Goal: Task Accomplishment & Management: Manage account settings

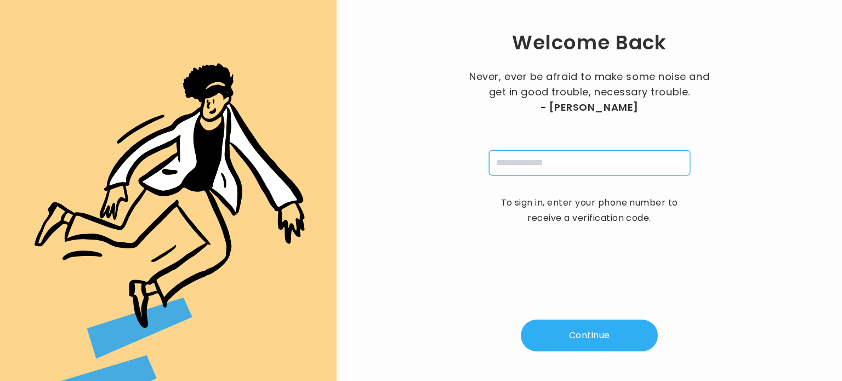
click at [527, 160] on input "tel" at bounding box center [589, 162] width 201 height 25
type input "**********"
click at [572, 335] on button "Continue" at bounding box center [589, 336] width 137 height 32
type input "*"
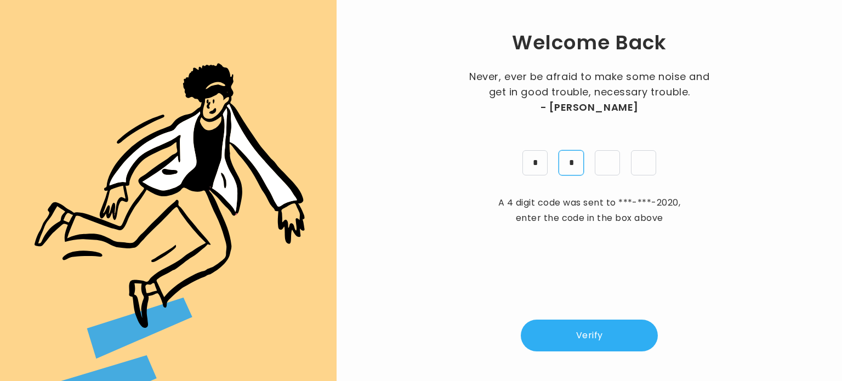
type input "*"
click at [609, 160] on input "*" at bounding box center [607, 162] width 25 height 25
type input "*"
click at [585, 335] on button "Verify" at bounding box center [589, 336] width 137 height 32
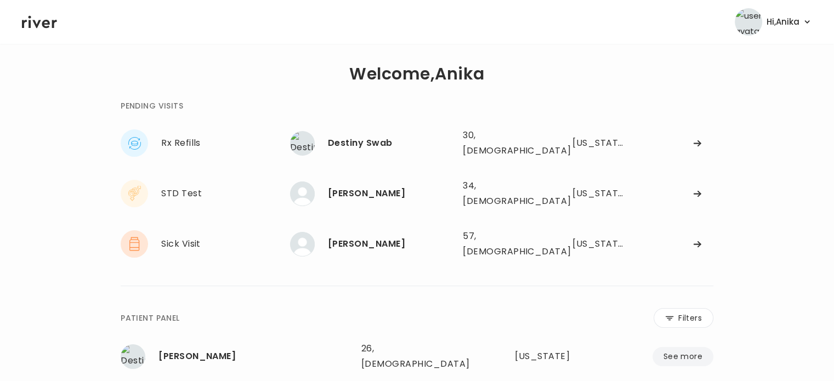
scroll to position [2, 0]
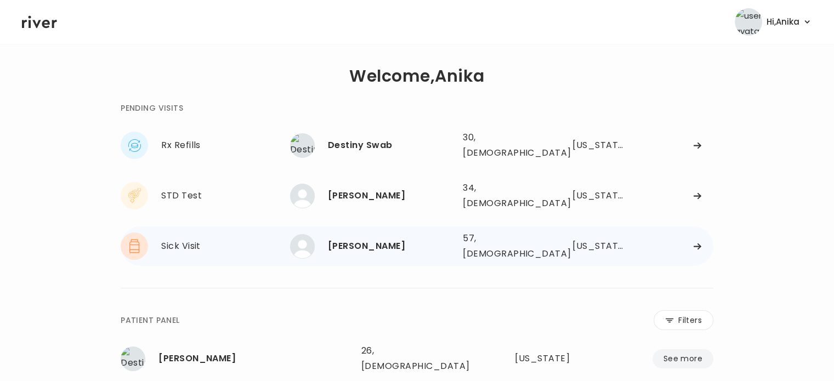
click at [375, 238] on div "[PERSON_NAME]" at bounding box center [391, 245] width 126 height 15
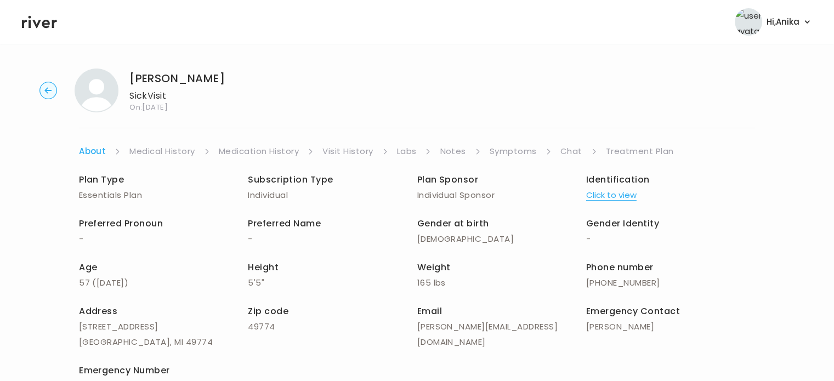
click at [597, 195] on button "Click to view" at bounding box center [611, 194] width 50 height 15
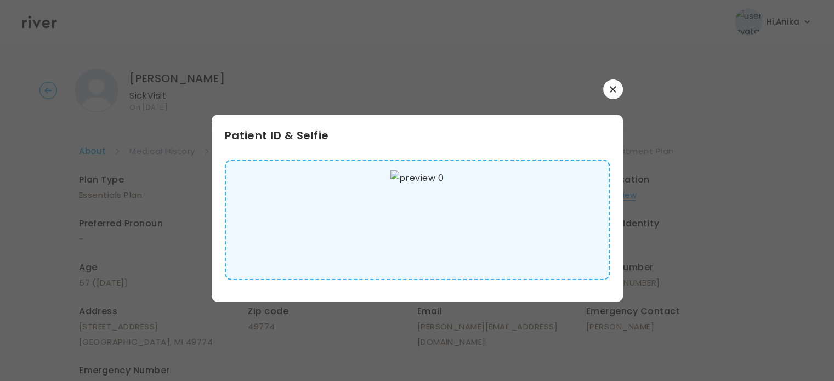
click at [439, 199] on img at bounding box center [416, 219] width 53 height 99
click at [611, 87] on icon "button" at bounding box center [613, 89] width 7 height 7
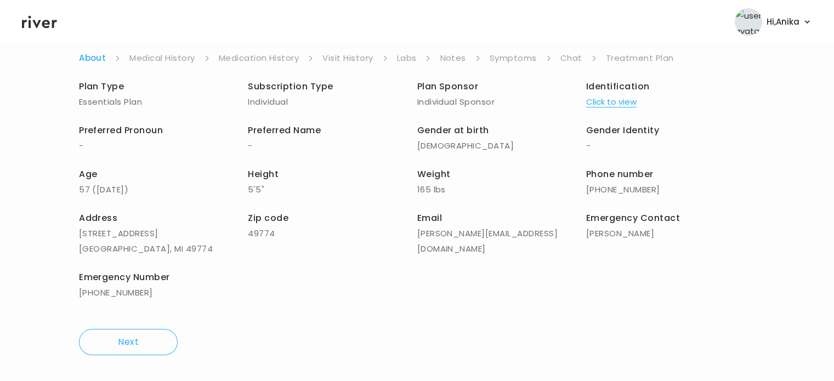
scroll to position [22, 0]
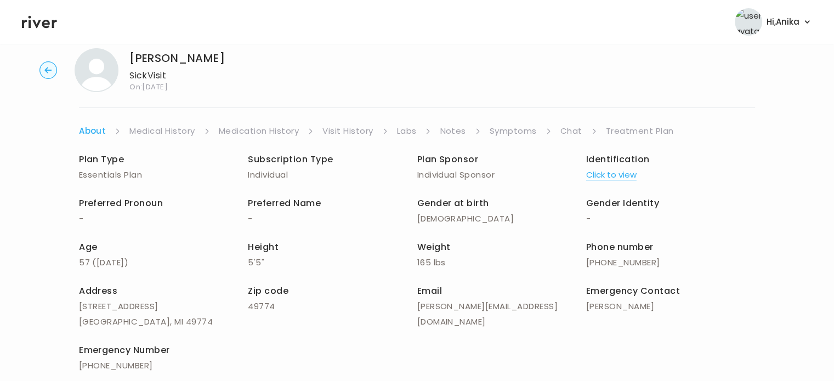
click at [179, 128] on link "Medical History" at bounding box center [161, 130] width 65 height 15
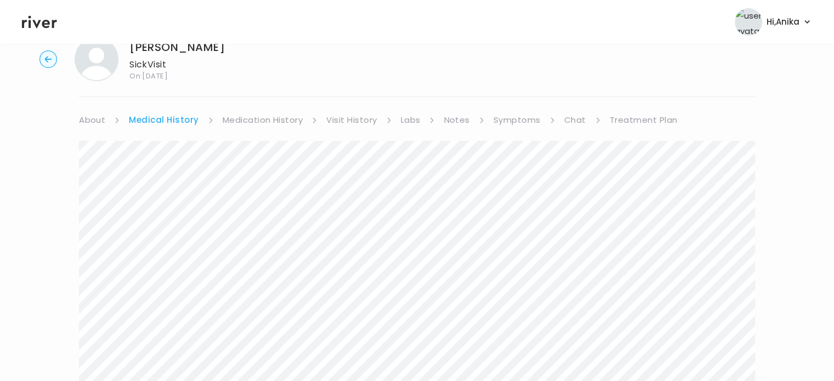
scroll to position [4, 0]
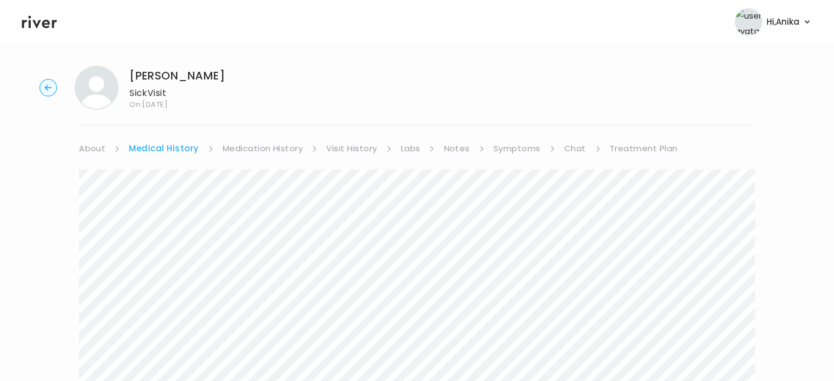
click at [284, 144] on link "Medication History" at bounding box center [263, 148] width 81 height 15
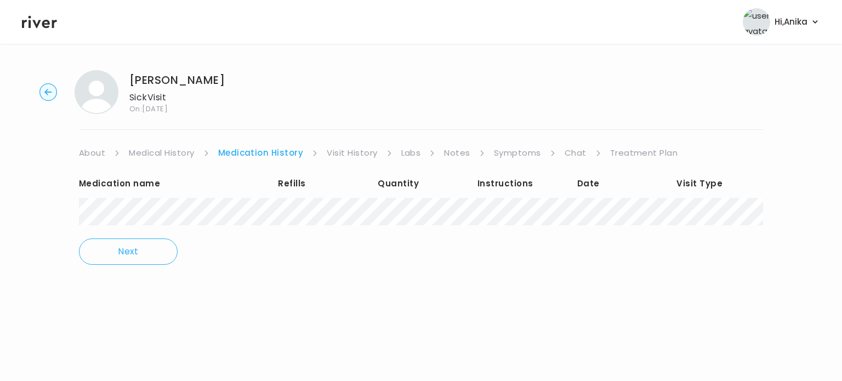
click at [338, 155] on link "Visit History" at bounding box center [352, 152] width 50 height 15
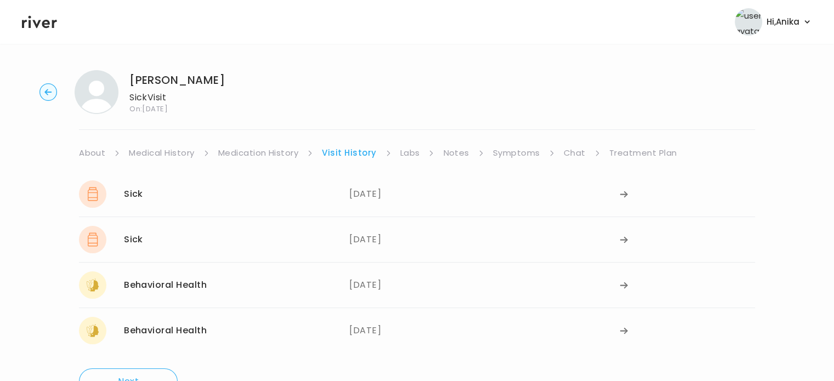
click at [411, 154] on link "Labs" at bounding box center [410, 152] width 20 height 15
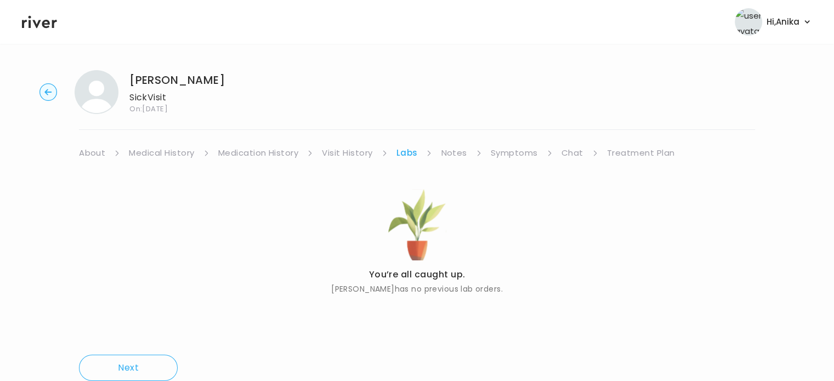
click at [447, 153] on link "Notes" at bounding box center [454, 152] width 26 height 15
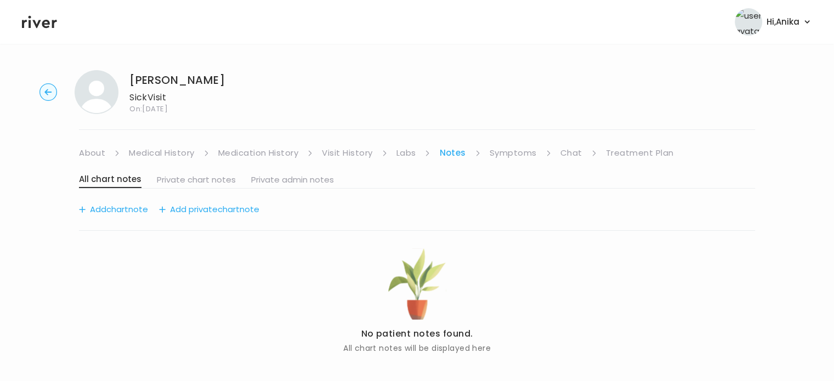
click at [499, 162] on div "All chart notes Private chart notes Private admin notes Add chart note Add priv…" at bounding box center [417, 265] width 676 height 209
click at [500, 151] on link "Symptoms" at bounding box center [513, 152] width 47 height 15
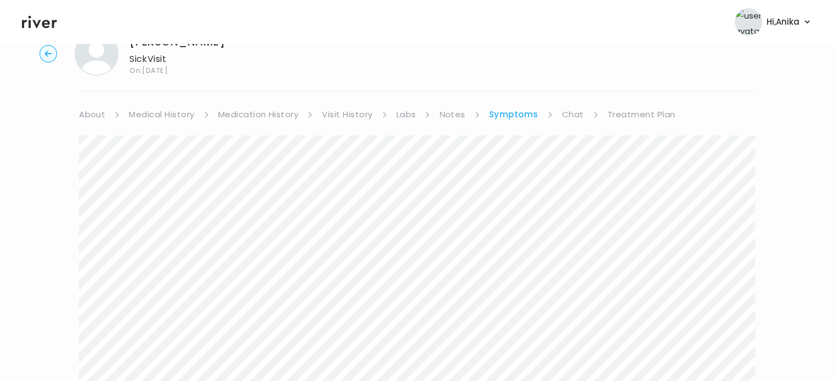
scroll to position [36, 0]
click at [562, 115] on link "Chat" at bounding box center [573, 117] width 22 height 15
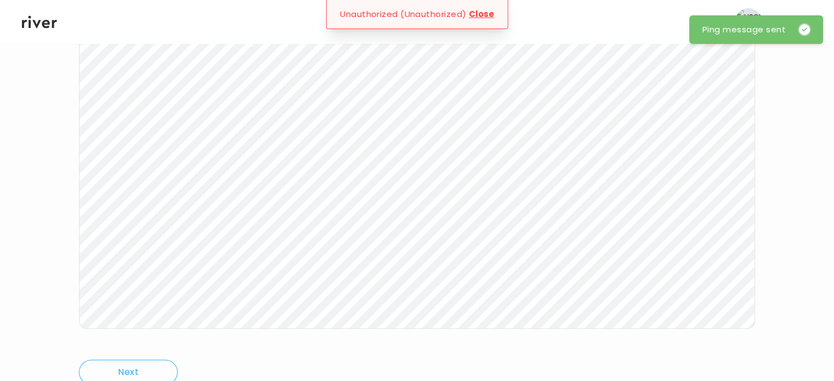
click at [478, 11] on button "Close" at bounding box center [481, 14] width 25 height 15
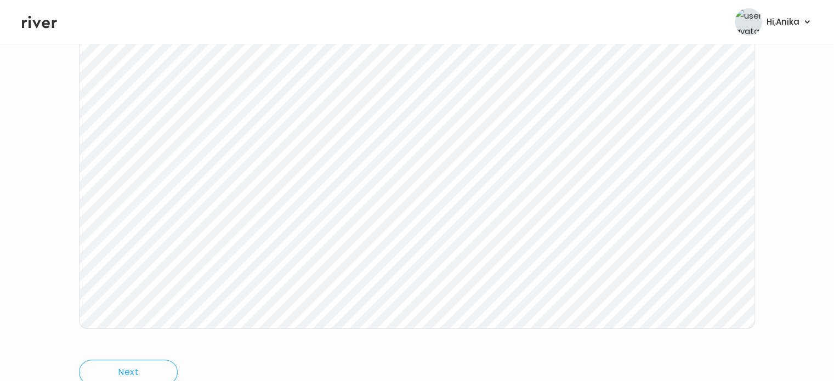
click at [37, 24] on icon at bounding box center [39, 22] width 35 height 13
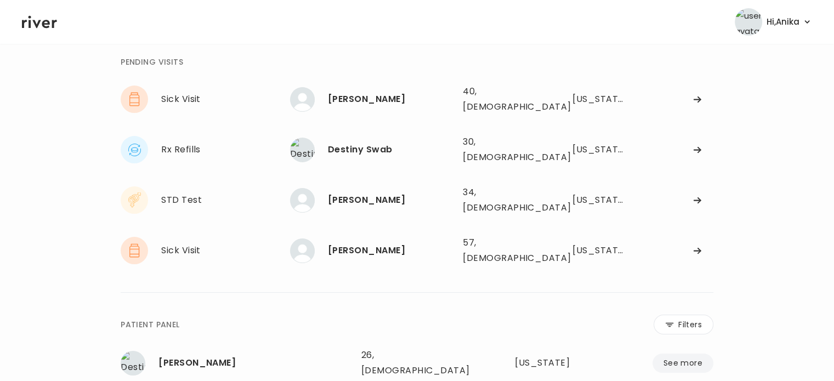
scroll to position [36, 0]
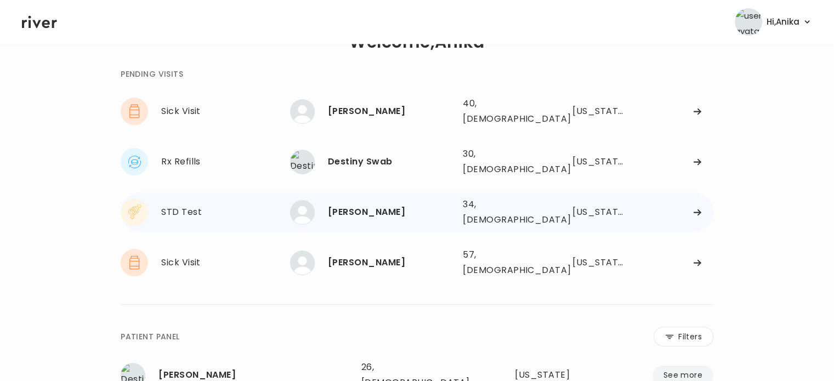
click at [366, 204] on div "[PERSON_NAME]" at bounding box center [391, 211] width 126 height 15
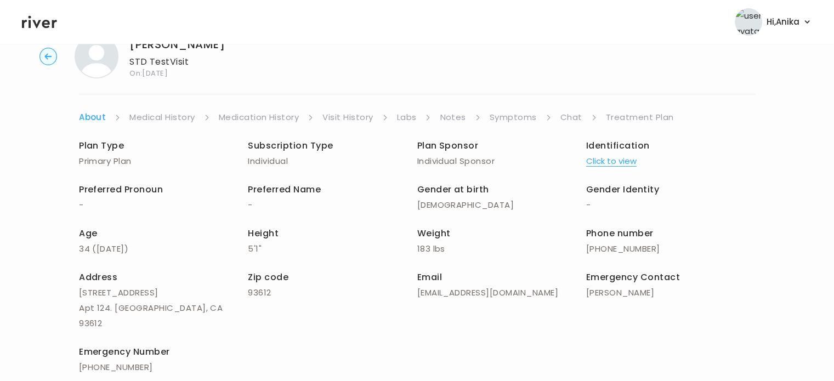
click at [623, 153] on button "Click to view" at bounding box center [611, 160] width 50 height 15
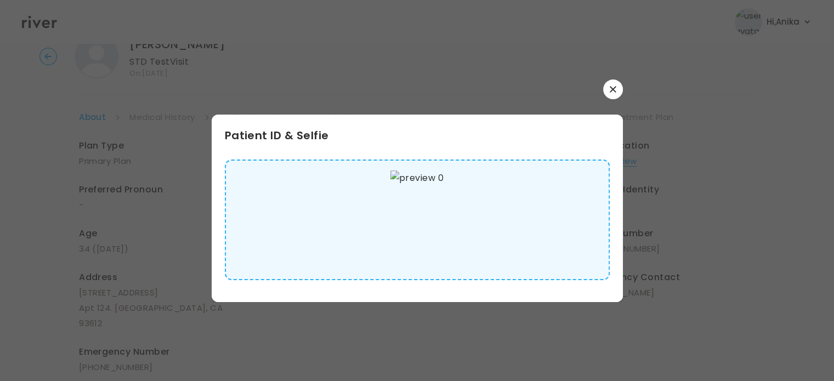
click at [431, 207] on img at bounding box center [416, 219] width 53 height 99
click at [612, 87] on icon "button" at bounding box center [613, 89] width 7 height 7
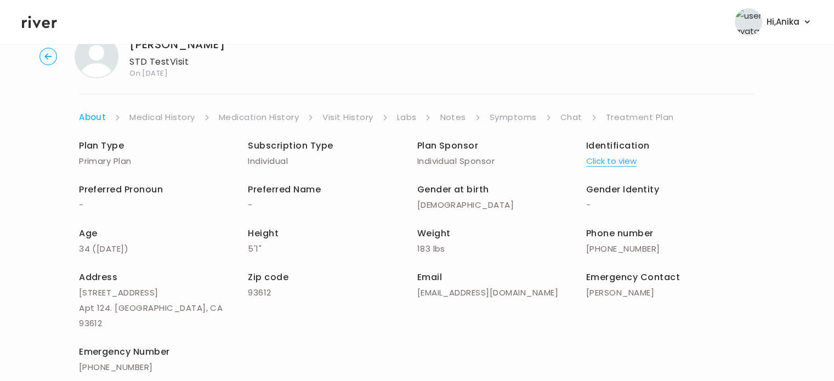
click at [177, 120] on link "Medical History" at bounding box center [161, 117] width 65 height 15
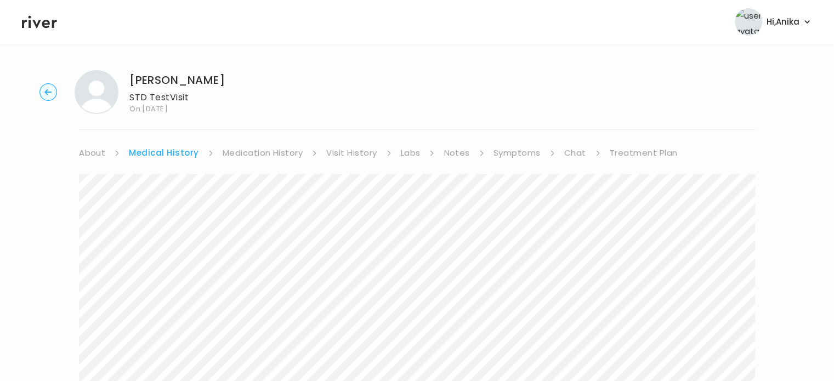
click at [265, 144] on div "[PERSON_NAME] STD Test Visit On: [DATE] About Medical History Medication Histor…" at bounding box center [417, 376] width 834 height 630
click at [265, 155] on link "Medication History" at bounding box center [263, 152] width 81 height 15
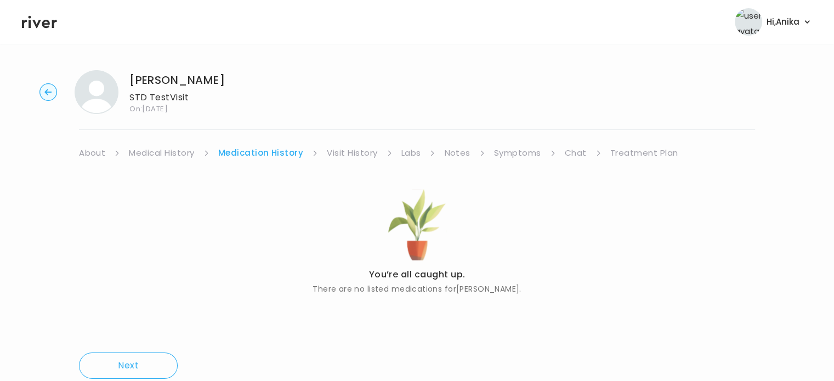
click at [355, 149] on link "Visit History" at bounding box center [352, 152] width 50 height 15
click at [408, 149] on link "Labs" at bounding box center [410, 152] width 20 height 15
click at [447, 152] on link "Notes" at bounding box center [454, 152] width 26 height 15
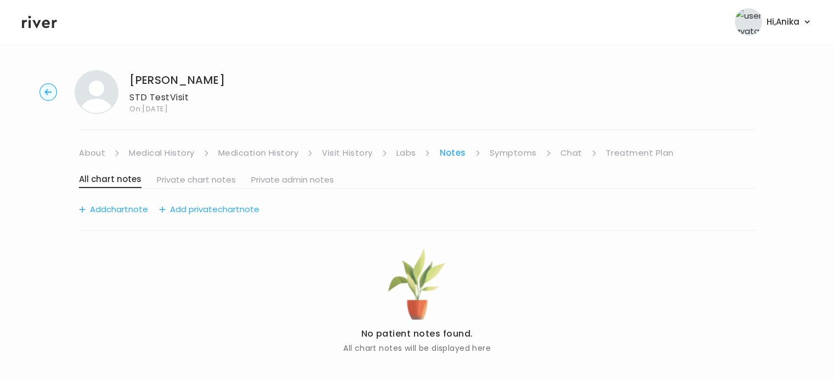
click at [512, 155] on link "Symptoms" at bounding box center [513, 152] width 47 height 15
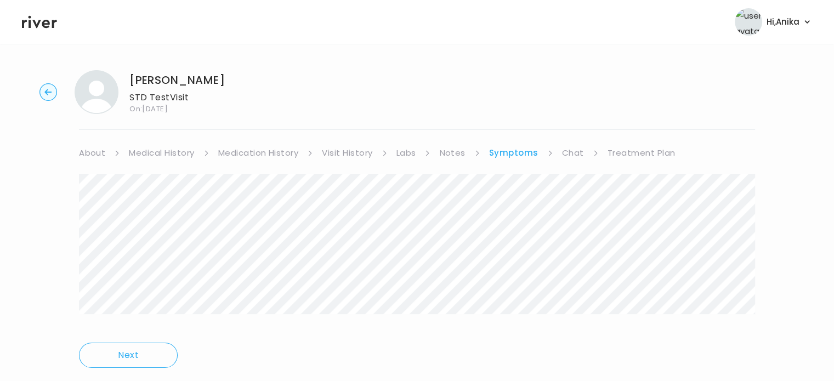
click at [565, 154] on link "Chat" at bounding box center [573, 152] width 22 height 15
click at [622, 151] on link "Treatment Plan" at bounding box center [640, 152] width 68 height 15
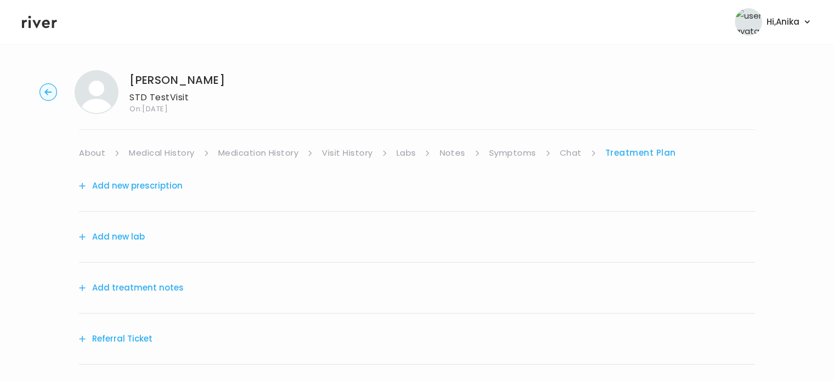
click at [144, 285] on button "Add treatment notes" at bounding box center [131, 287] width 105 height 15
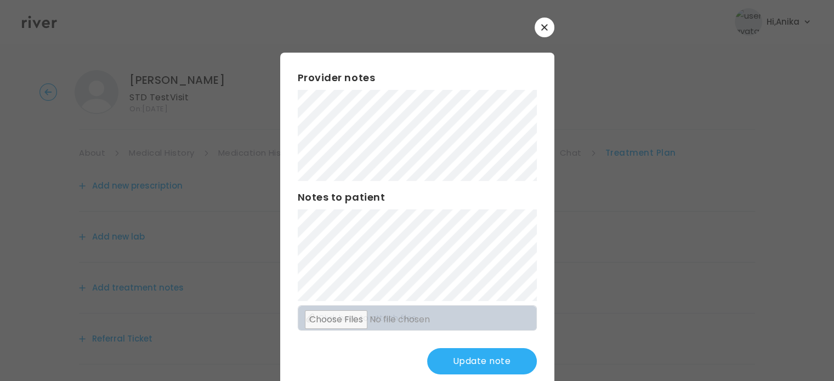
click at [439, 360] on button "Update note" at bounding box center [482, 361] width 110 height 26
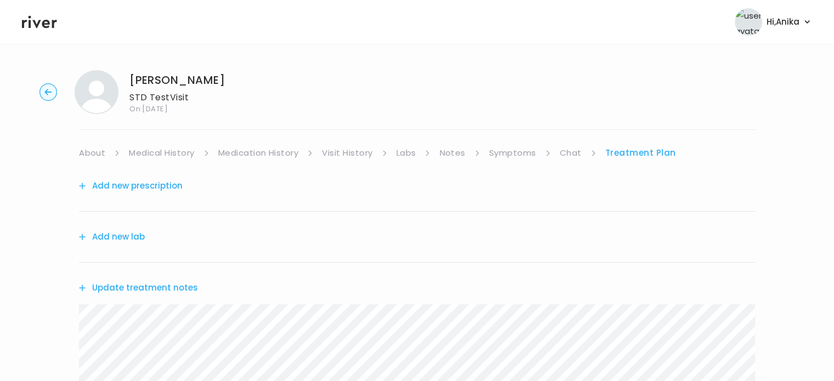
click at [122, 242] on button "Add new lab" at bounding box center [112, 236] width 66 height 15
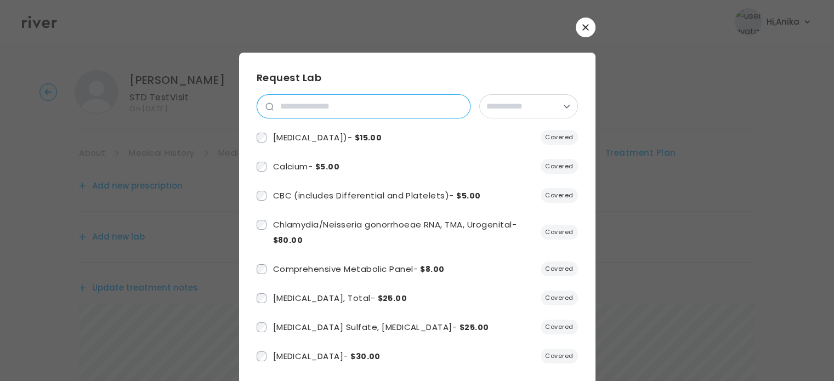
click at [346, 104] on input "search" at bounding box center [372, 106] width 196 height 23
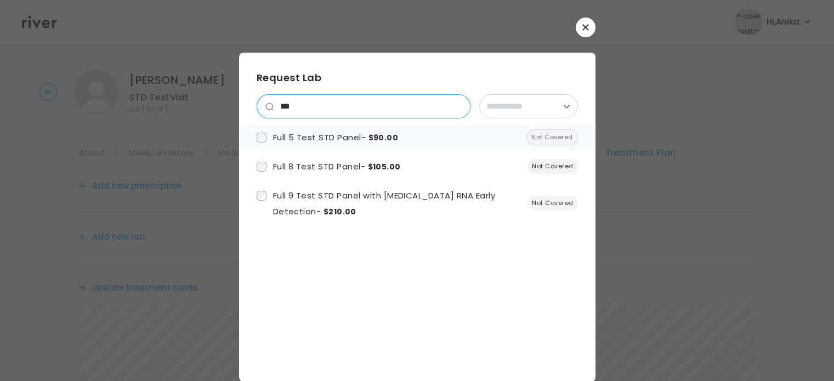
type input "***"
click at [346, 136] on span "Full 5 Test STD Panel - $90.00" at bounding box center [336, 138] width 126 height 12
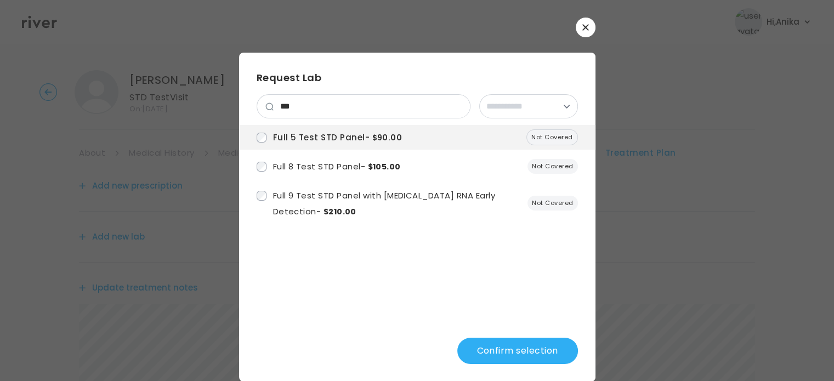
click at [481, 342] on button "Confirm selection" at bounding box center [517, 351] width 121 height 26
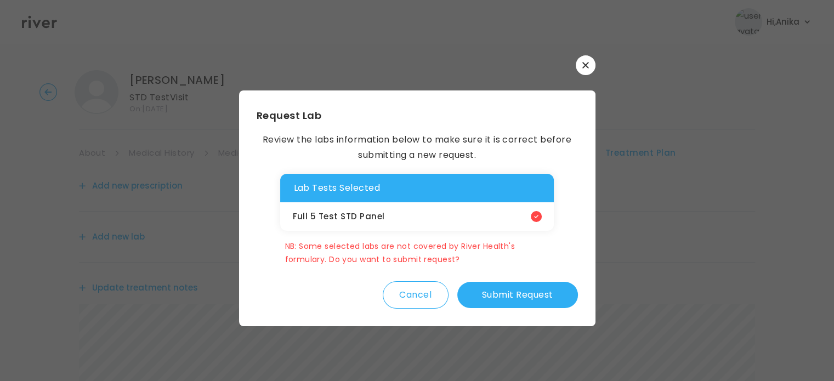
click at [532, 298] on button "Submit Request" at bounding box center [517, 295] width 121 height 26
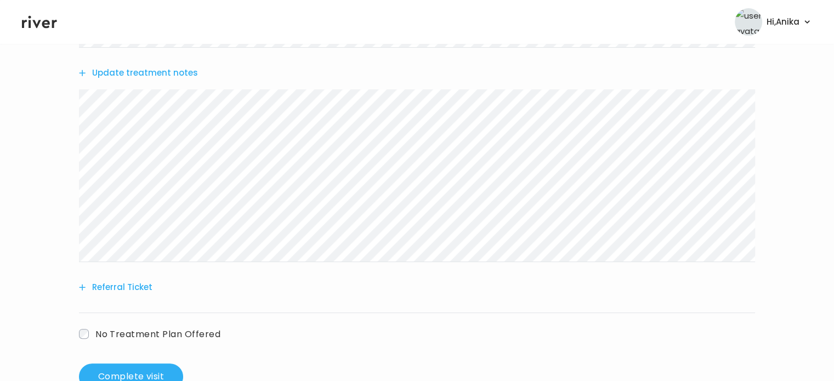
scroll to position [292, 0]
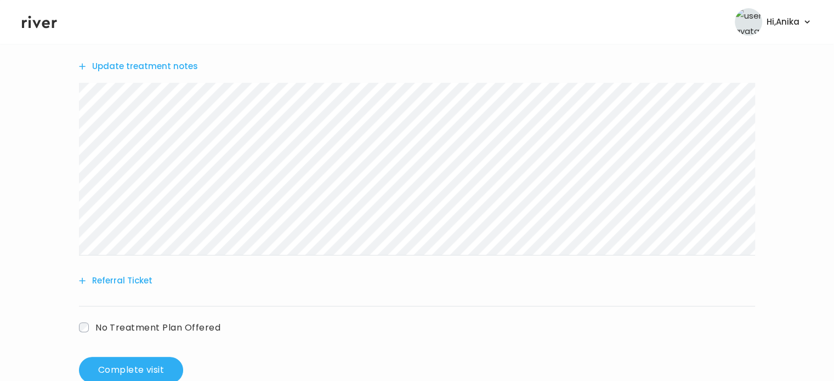
click at [160, 355] on div "Add new prescription Update lab tests Update treatment notes Referral Ticket No…" at bounding box center [417, 113] width 676 height 488
click at [149, 363] on button "Complete visit" at bounding box center [131, 370] width 104 height 26
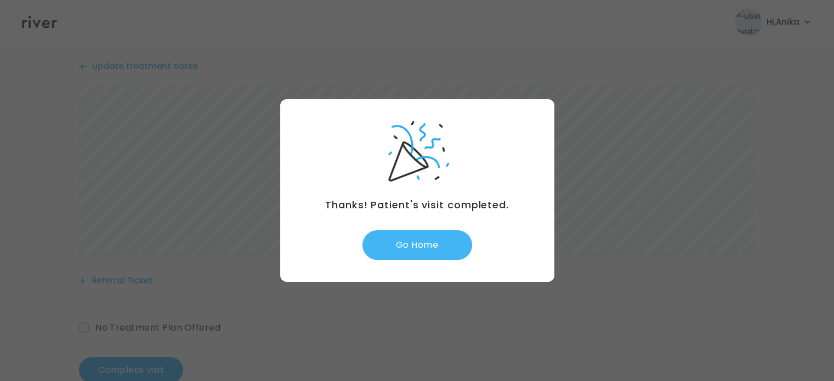
click at [407, 234] on button "Go Home" at bounding box center [417, 245] width 110 height 30
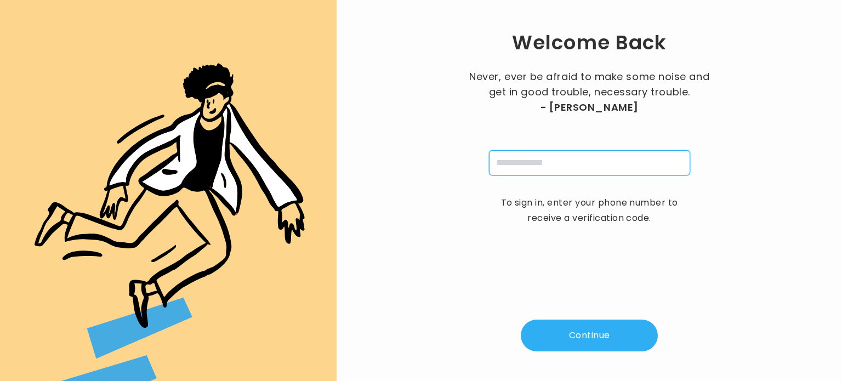
click at [534, 155] on input "tel" at bounding box center [589, 162] width 201 height 25
type input "**********"
click at [587, 337] on button "Continue" at bounding box center [589, 336] width 137 height 32
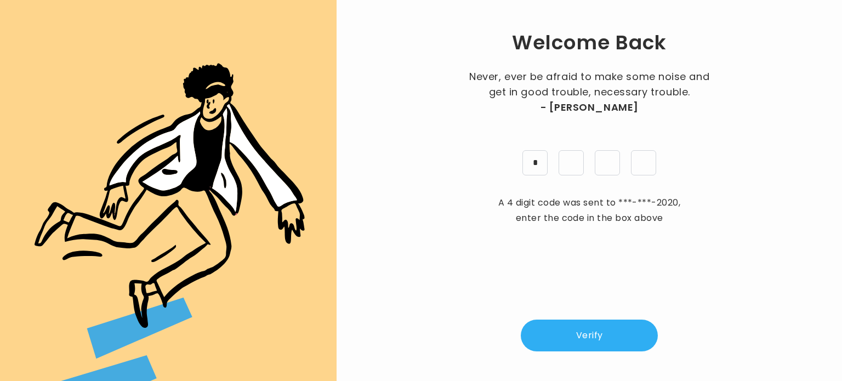
type input "*"
click at [600, 338] on button "Verify" at bounding box center [589, 336] width 137 height 32
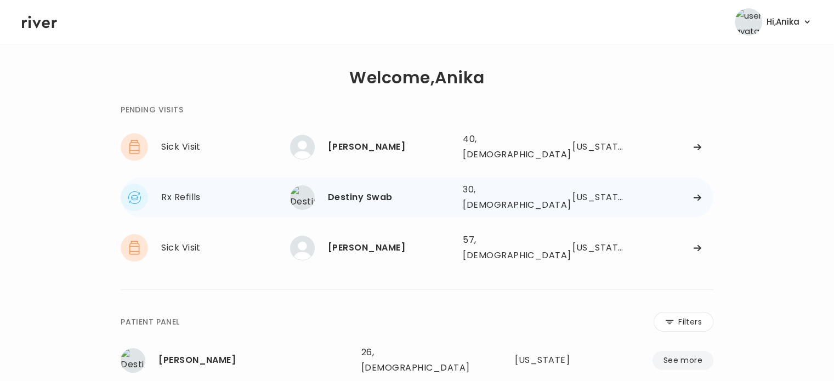
click at [364, 192] on div "Destiny Swab" at bounding box center [391, 197] width 126 height 15
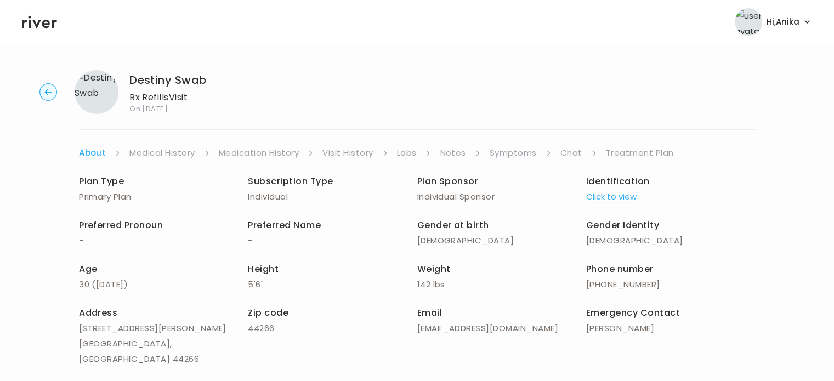
click at [621, 198] on button "Click to view" at bounding box center [611, 196] width 50 height 15
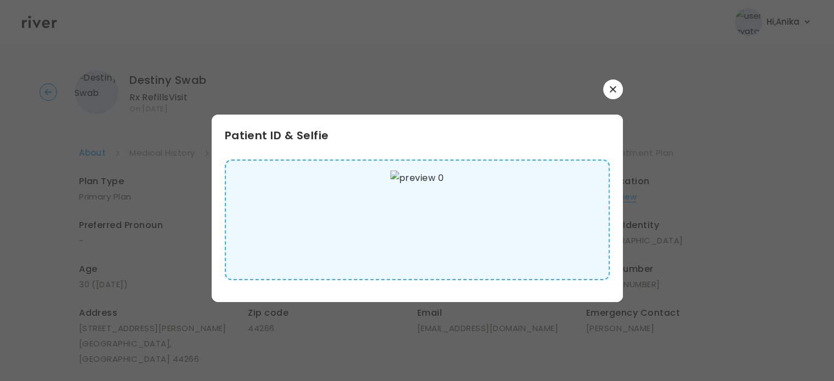
click at [439, 223] on img at bounding box center [416, 219] width 53 height 99
click at [615, 93] on button "button" at bounding box center [613, 89] width 20 height 20
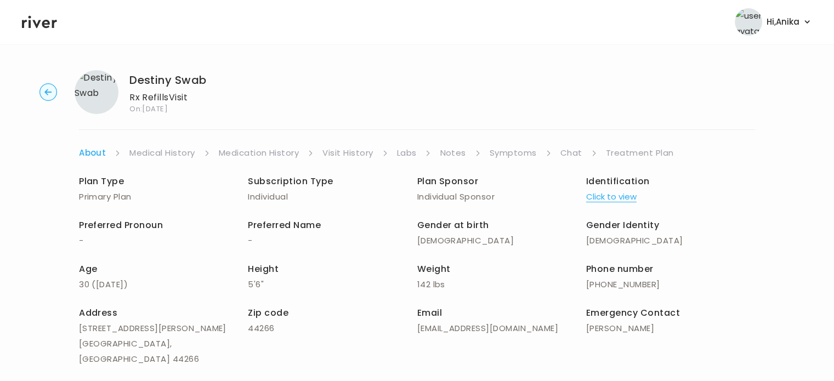
click at [192, 146] on link "Medical History" at bounding box center [161, 152] width 65 height 15
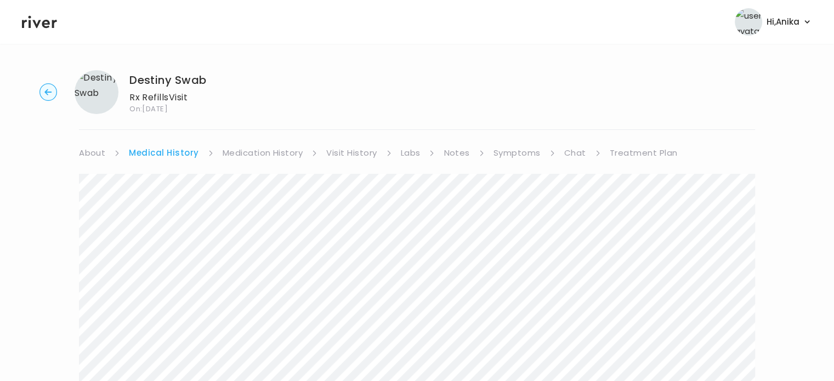
click at [94, 141] on div "Destiny Swab Rx Refills Visit On: 16 Sep 2025 About Medical History Medication …" at bounding box center [417, 384] width 834 height 646
click at [92, 154] on link "About" at bounding box center [92, 152] width 26 height 15
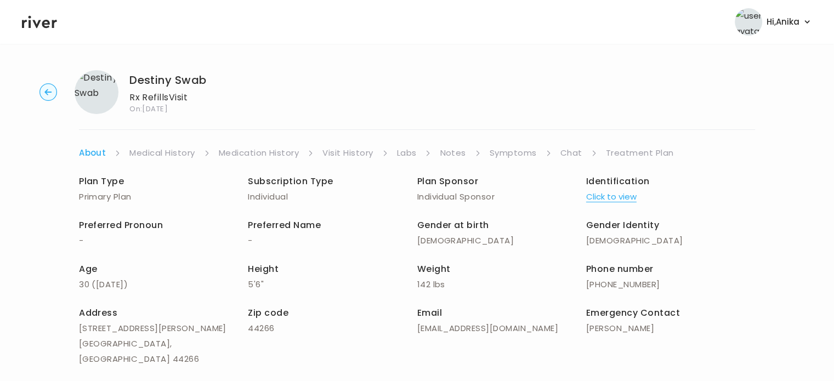
click at [165, 157] on link "Medical History" at bounding box center [161, 152] width 65 height 15
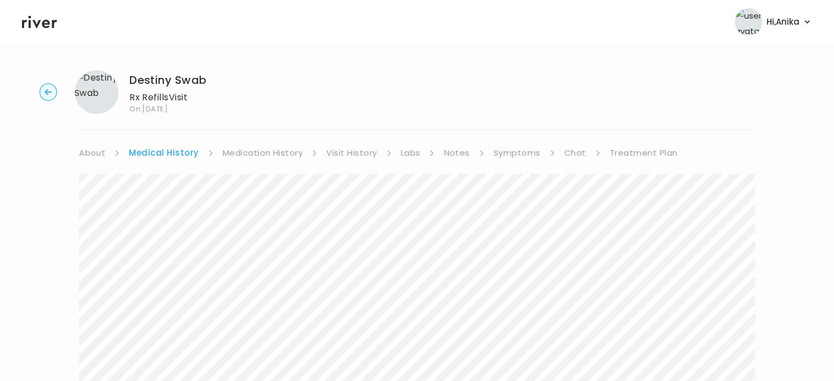
click at [254, 154] on link "Medication History" at bounding box center [263, 152] width 81 height 15
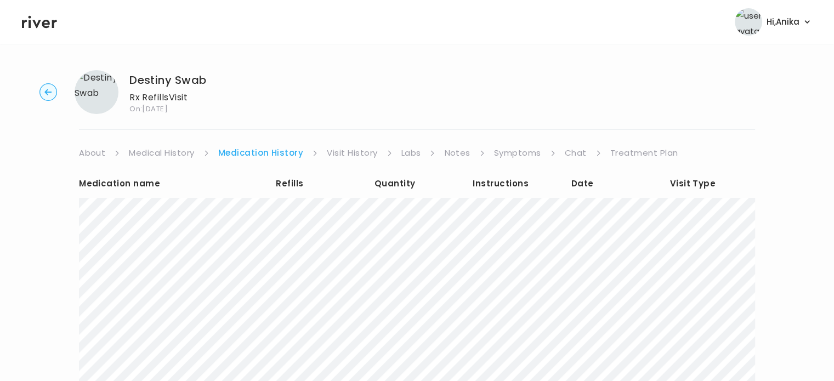
click at [340, 152] on link "Visit History" at bounding box center [352, 152] width 50 height 15
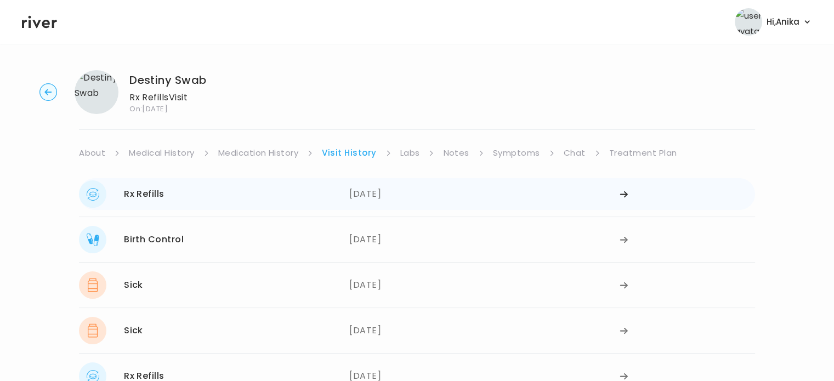
click at [383, 200] on div "09/02/2025" at bounding box center [484, 193] width 270 height 27
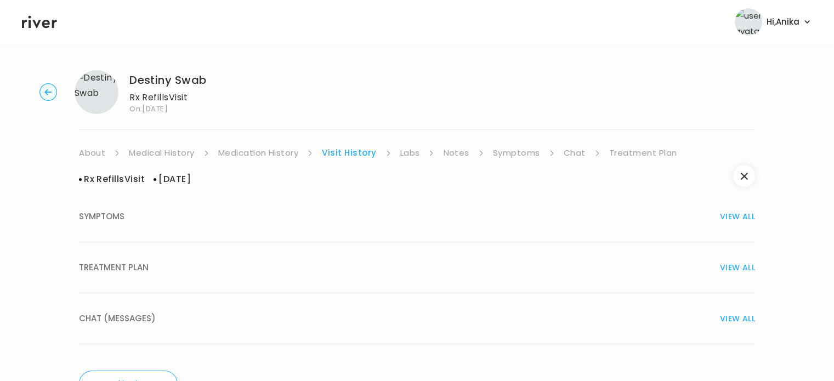
click at [329, 155] on link "Visit History" at bounding box center [349, 152] width 54 height 15
click at [741, 178] on icon "button" at bounding box center [744, 176] width 7 height 7
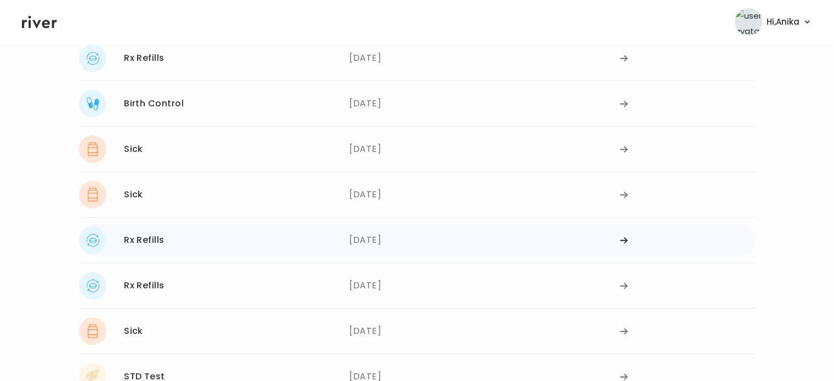
click at [381, 241] on div "06/17/2025" at bounding box center [484, 239] width 270 height 27
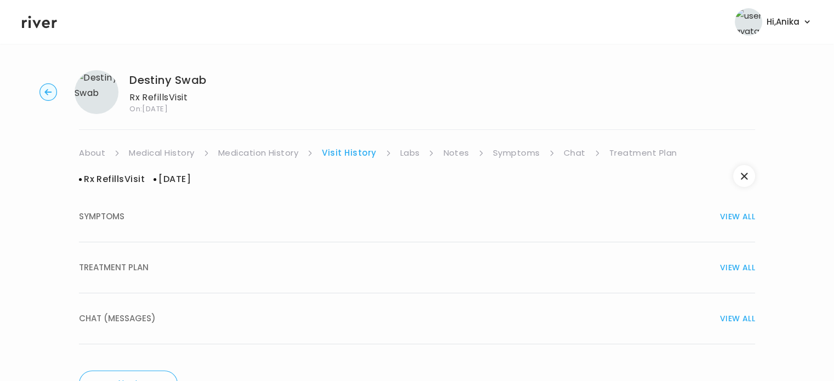
click at [414, 268] on div "TREATMENT PLAN VIEW ALL" at bounding box center [417, 267] width 676 height 15
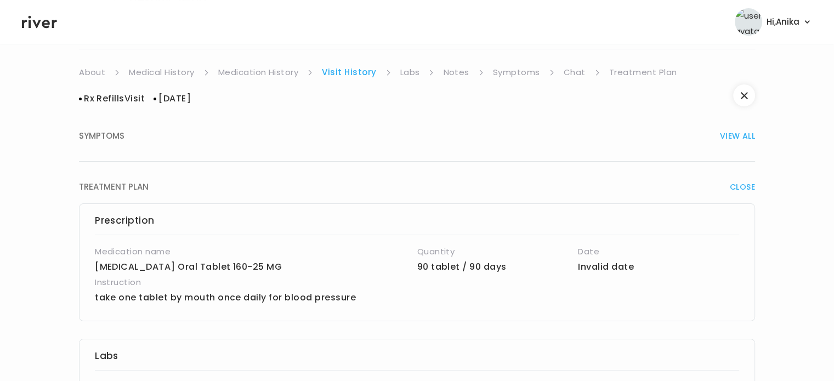
scroll to position [78, 0]
click at [405, 76] on link "Labs" at bounding box center [410, 74] width 20 height 15
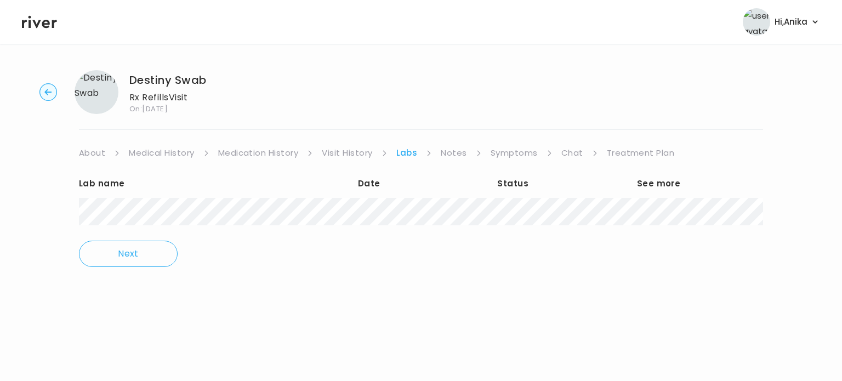
click at [450, 156] on link "Notes" at bounding box center [454, 152] width 26 height 15
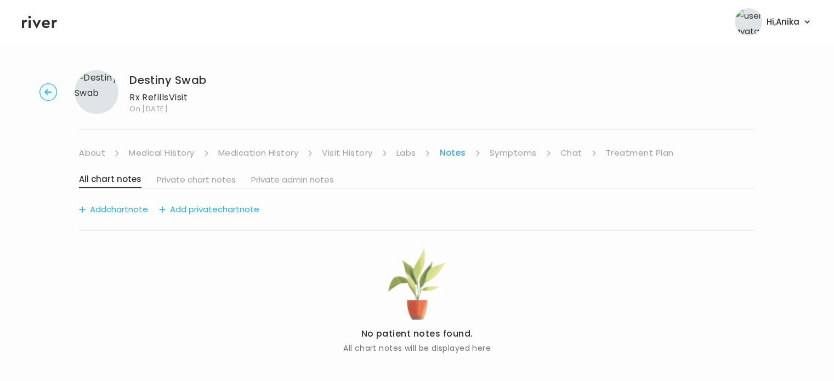
click at [515, 153] on link "Symptoms" at bounding box center [513, 152] width 47 height 15
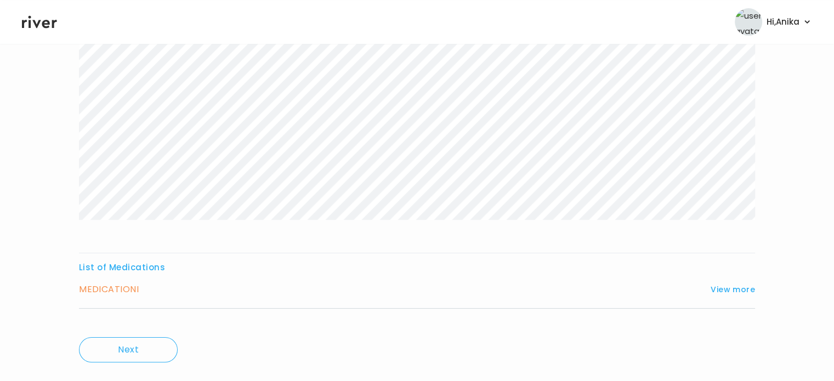
scroll to position [182, 0]
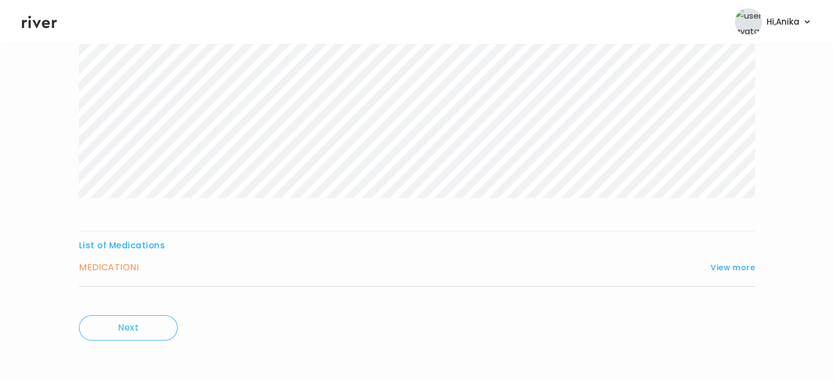
click at [735, 260] on div "MEDICATION I View more" at bounding box center [417, 267] width 676 height 15
click at [732, 267] on button "View more" at bounding box center [732, 267] width 44 height 13
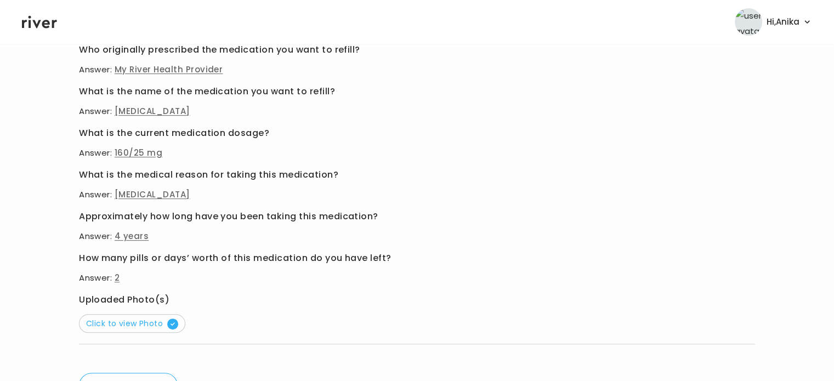
scroll to position [423, 0]
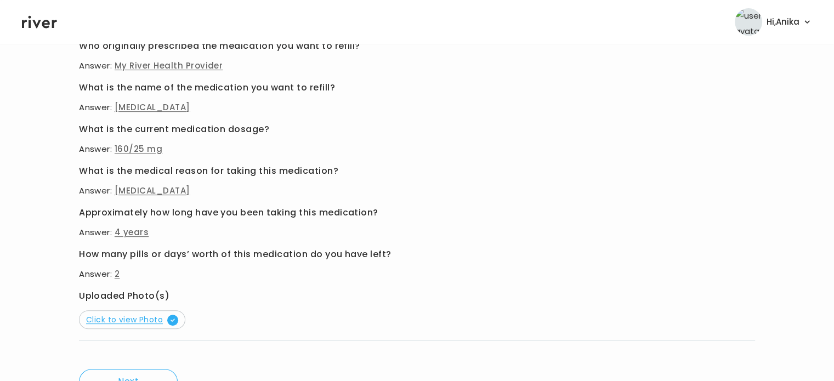
click at [125, 317] on span "Click to view Photo" at bounding box center [132, 319] width 92 height 11
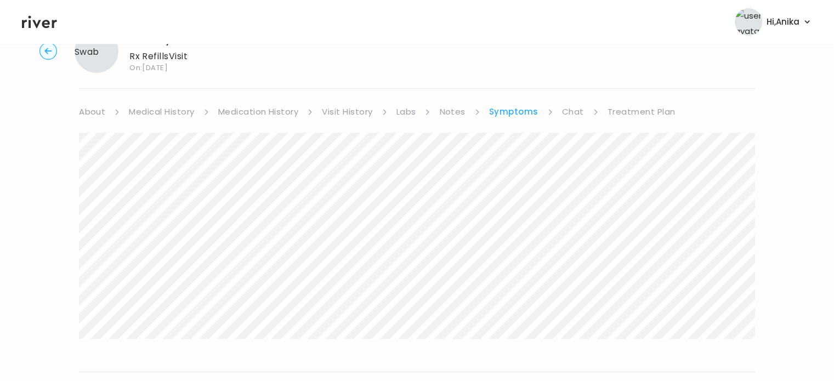
scroll to position [39, 0]
click at [354, 115] on link "Visit History" at bounding box center [347, 113] width 50 height 15
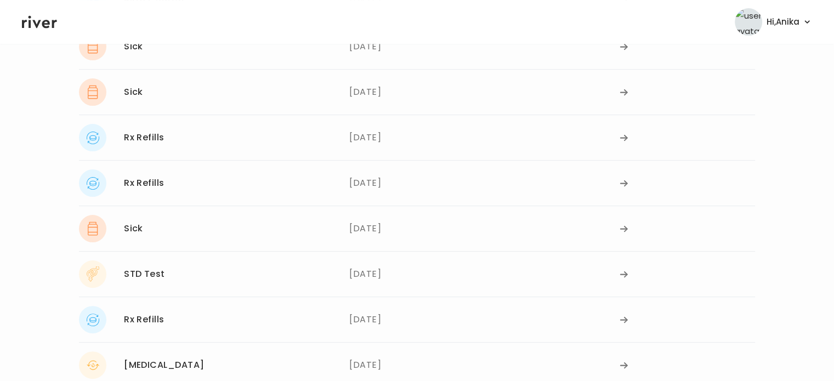
scroll to position [248, 0]
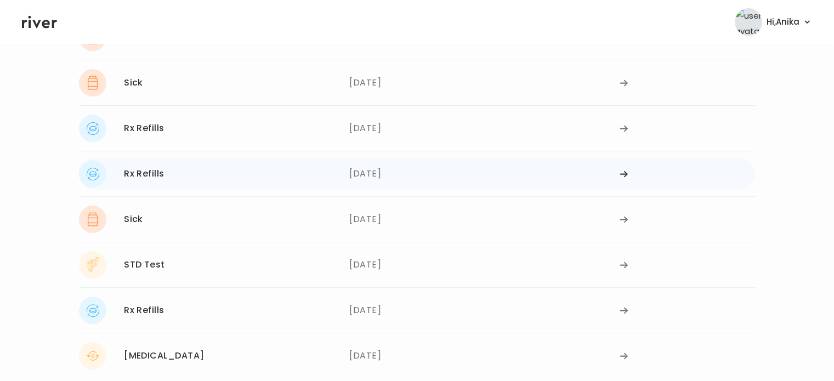
click at [390, 162] on div "03/04/2025" at bounding box center [484, 173] width 270 height 27
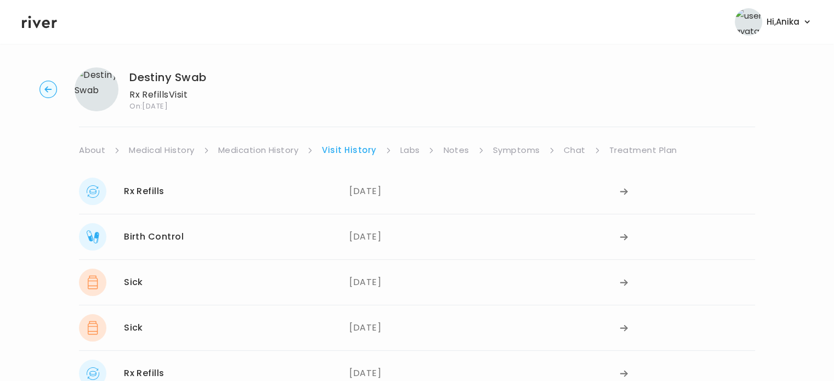
scroll to position [0, 0]
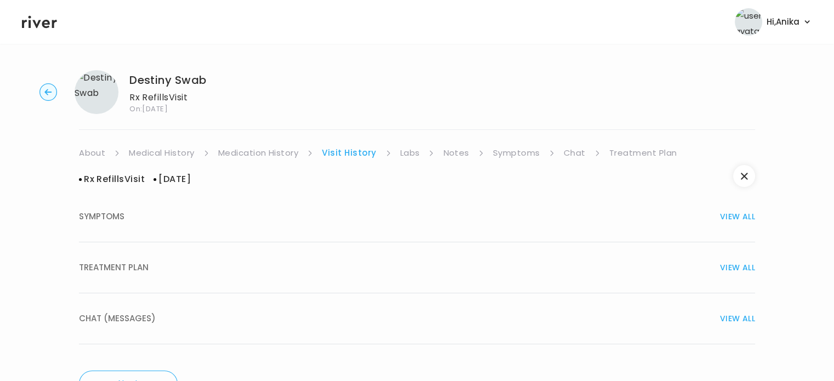
click at [401, 276] on button "TREATMENT PLAN VIEW ALL" at bounding box center [417, 267] width 676 height 51
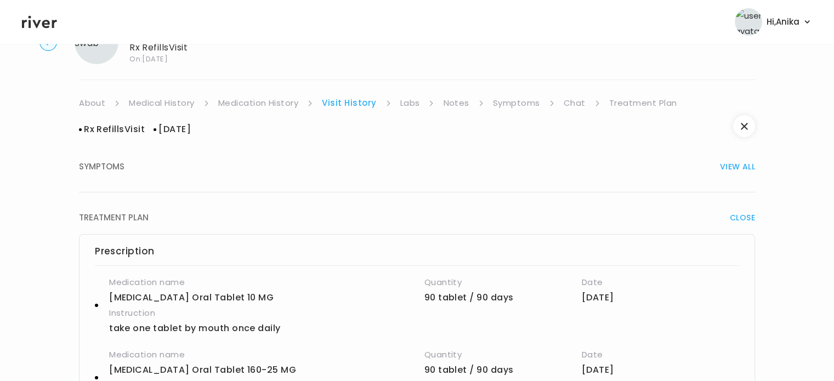
scroll to position [54, 0]
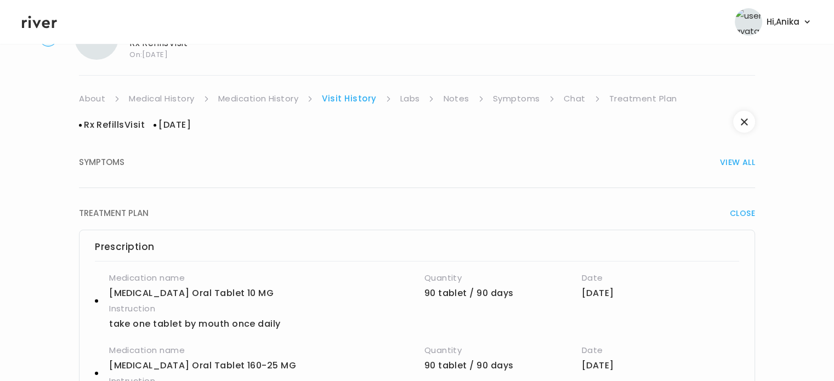
click at [269, 100] on link "Medication History" at bounding box center [258, 98] width 81 height 15
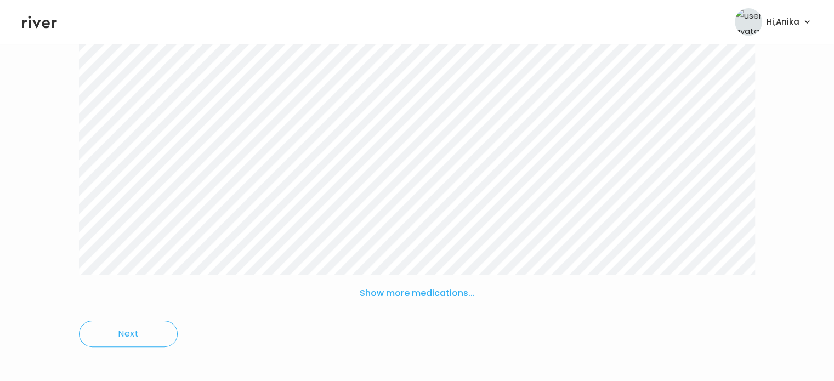
scroll to position [195, 0]
click at [400, 293] on button "Show more medications..." at bounding box center [417, 291] width 124 height 24
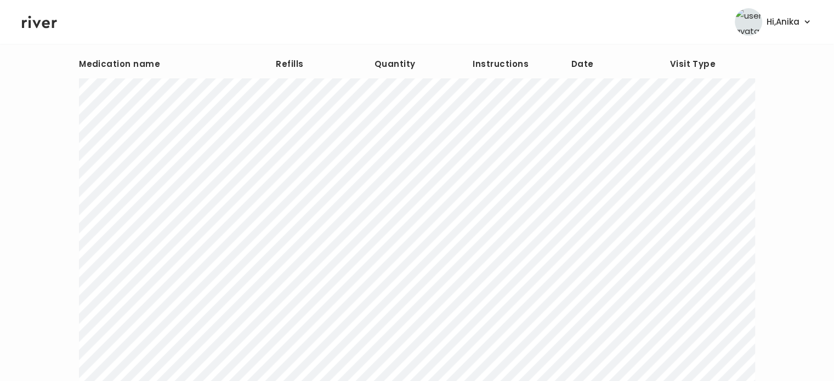
scroll to position [0, 0]
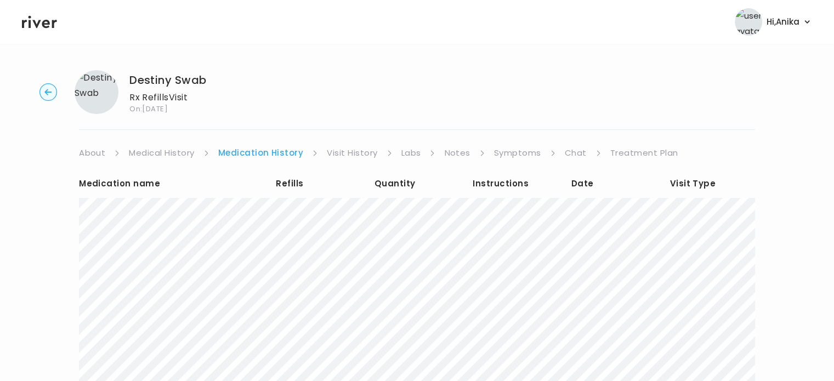
click at [565, 149] on link "Chat" at bounding box center [576, 152] width 22 height 15
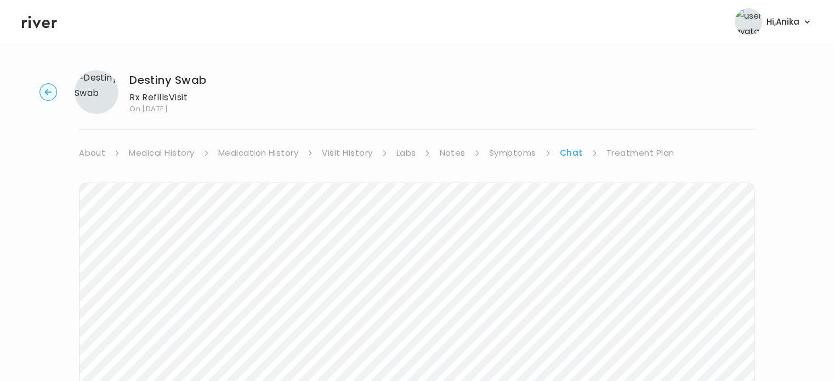
click at [47, 21] on icon at bounding box center [39, 22] width 35 height 16
